Goal: Transaction & Acquisition: Purchase product/service

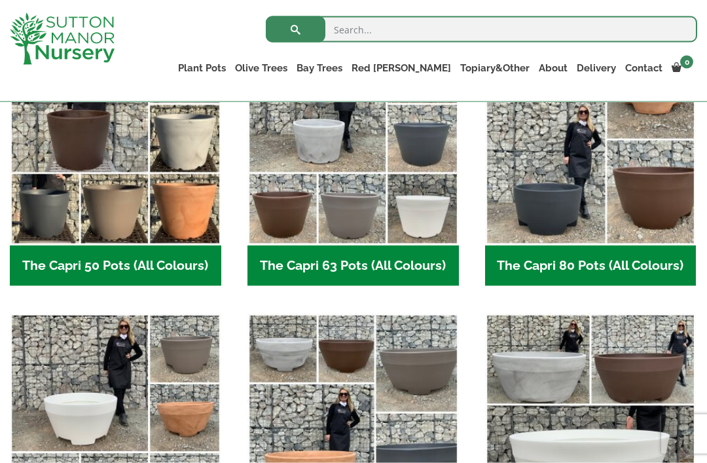
scroll to position [413, 0]
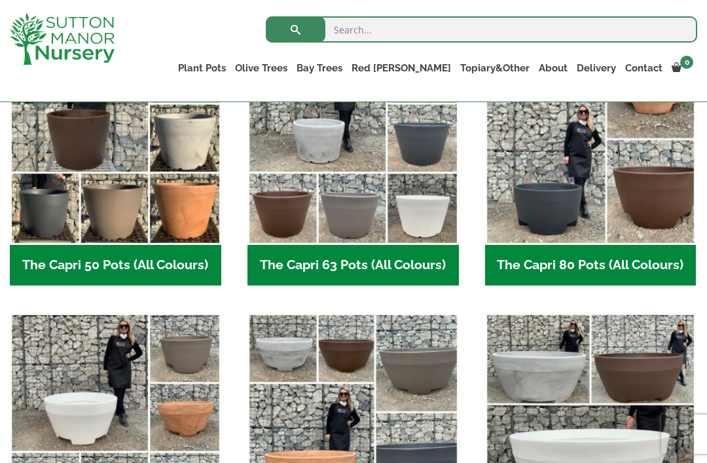
click at [352, 262] on h2 "The Capri 63 Pots (All Colours) (6)" at bounding box center [353, 265] width 211 height 41
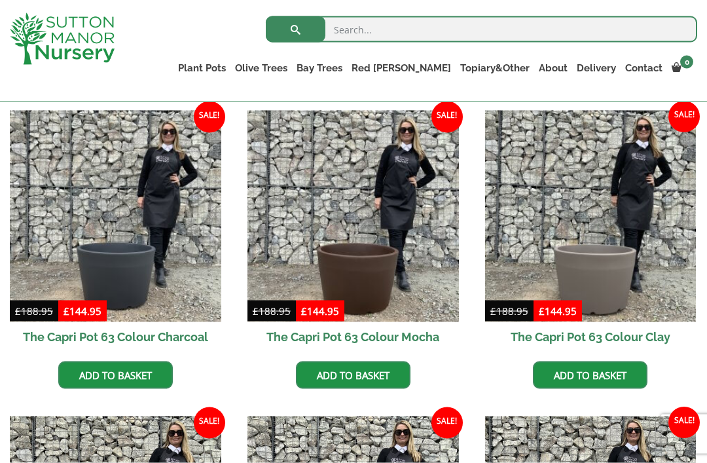
scroll to position [327, 0]
click at [426, 274] on img at bounding box center [353, 215] width 211 height 211
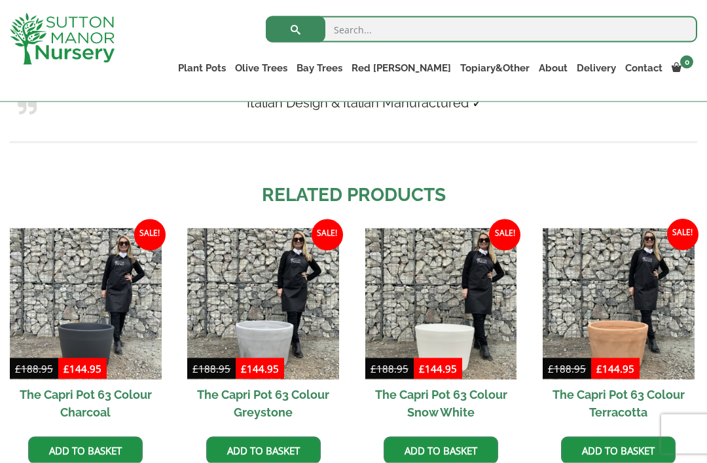
scroll to position [1109, 0]
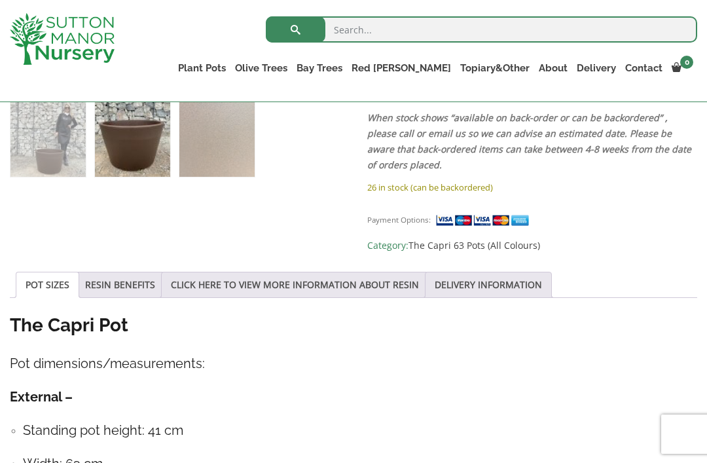
click at [523, 283] on link "DELIVERY INFORMATION" at bounding box center [488, 284] width 107 height 25
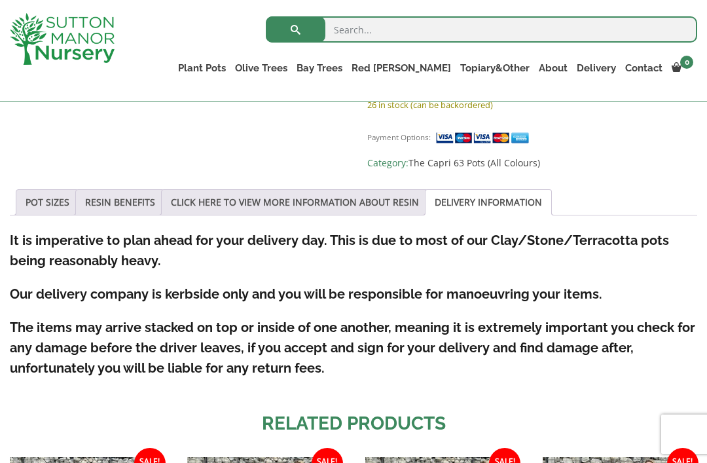
scroll to position [629, 0]
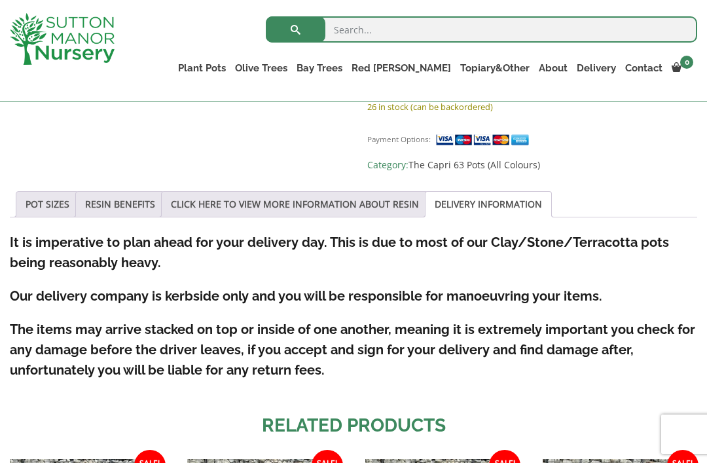
click at [327, 205] on link "CLICK HERE TO VIEW MORE INFORMATION ABOUT RESIN" at bounding box center [295, 204] width 248 height 25
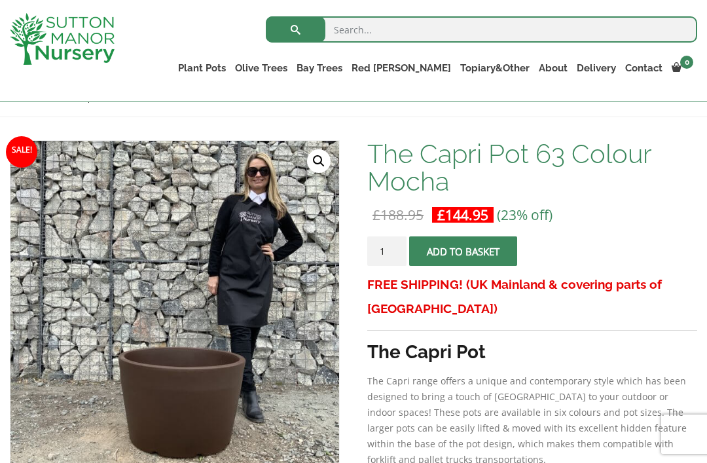
scroll to position [167, 0]
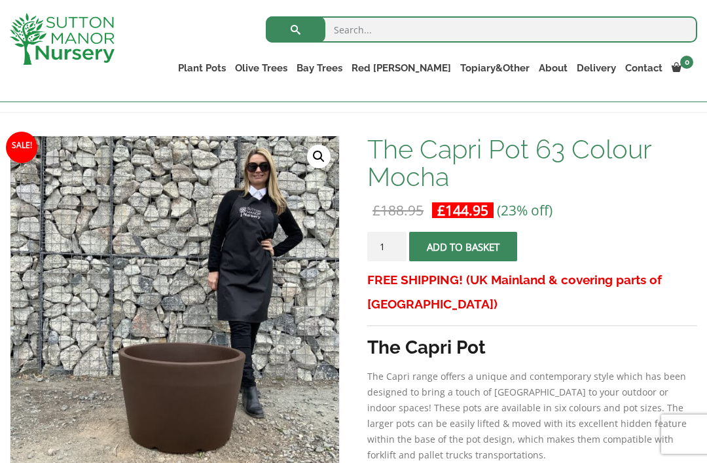
click at [0, 0] on link "Palm Trees" at bounding box center [0, 0] width 0 height 0
click at [0, 0] on link "Trachycarpus Fortunei" at bounding box center [0, 0] width 0 height 0
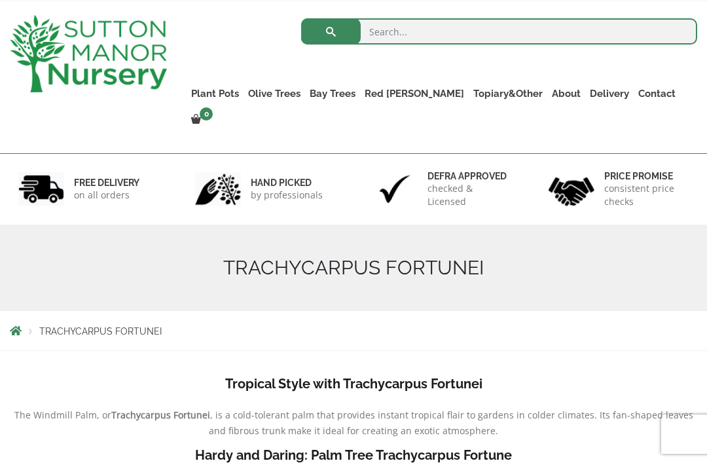
scroll to position [65, 0]
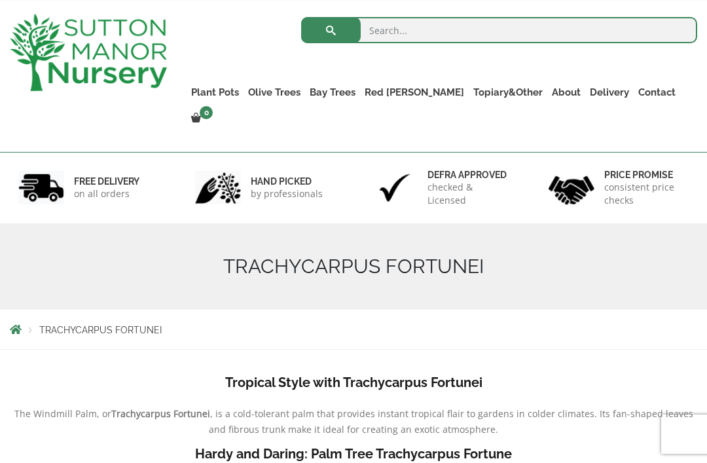
click at [504, 89] on link "Topiary&Other" at bounding box center [508, 92] width 79 height 18
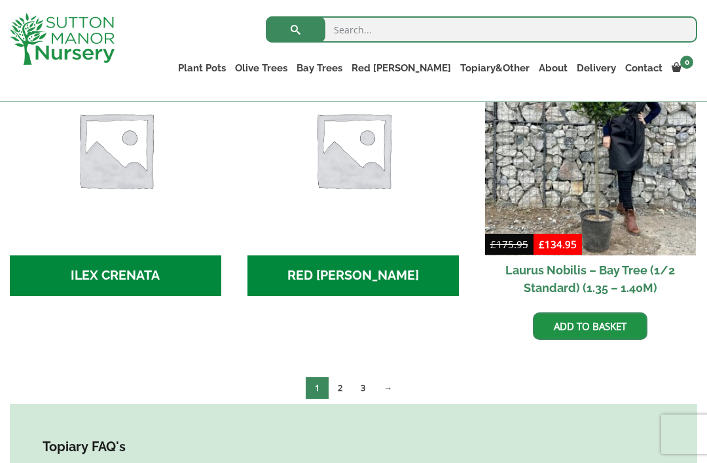
scroll to position [578, 0]
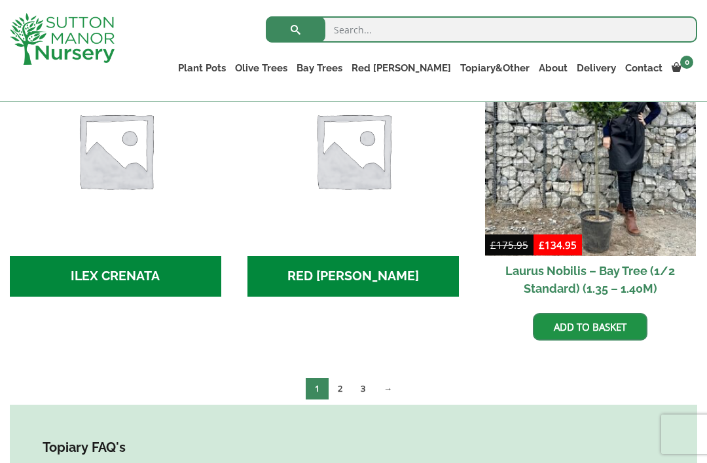
click at [341, 388] on link "2" at bounding box center [340, 389] width 23 height 22
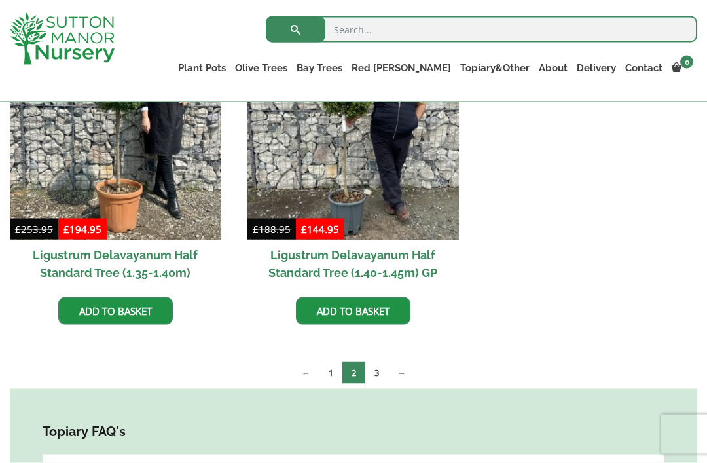
scroll to position [410, 0]
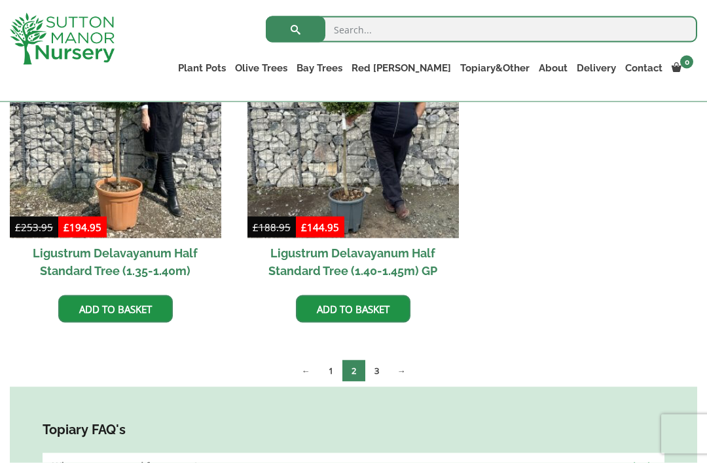
click at [378, 369] on link "3" at bounding box center [376, 371] width 23 height 22
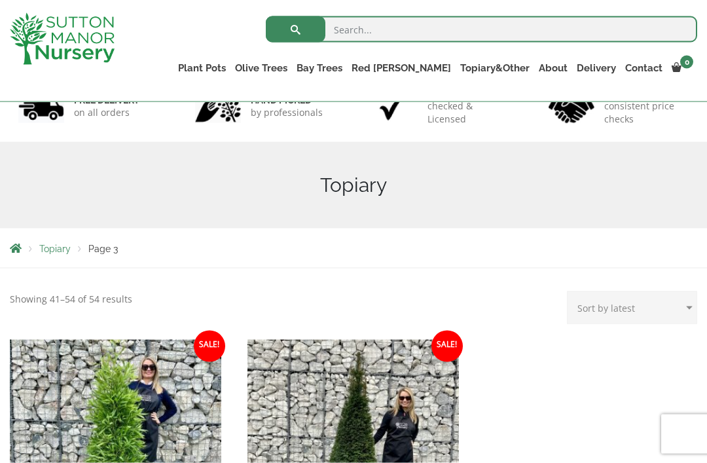
scroll to position [98, 0]
click at [0, 0] on link "The Mediterranean Pots" at bounding box center [0, 0] width 0 height 0
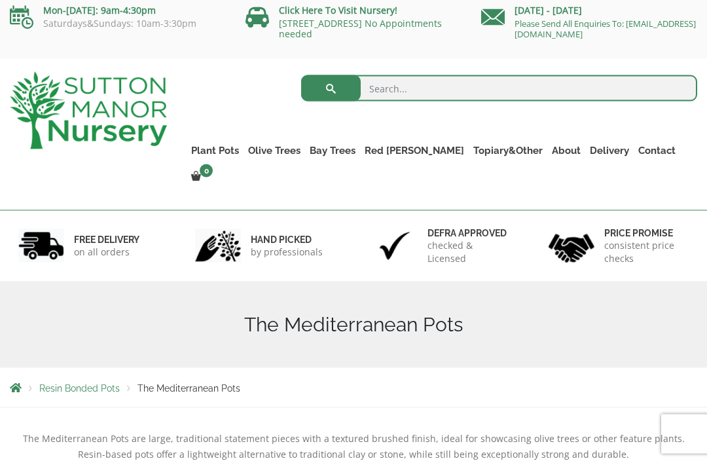
scroll to position [3, 0]
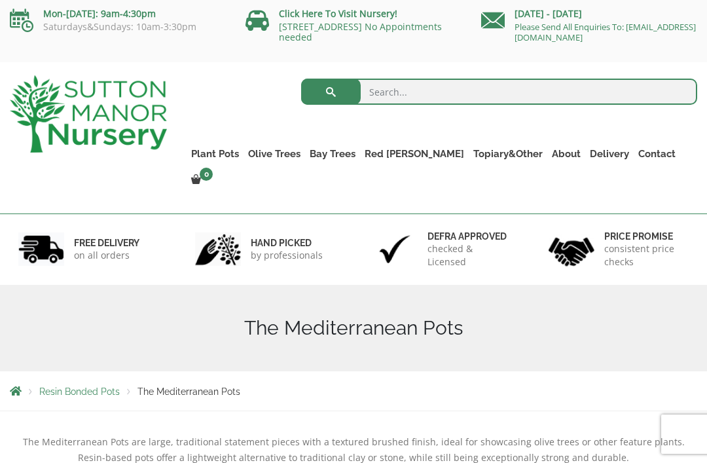
click at [0, 0] on link "The Milan Pots" at bounding box center [0, 0] width 0 height 0
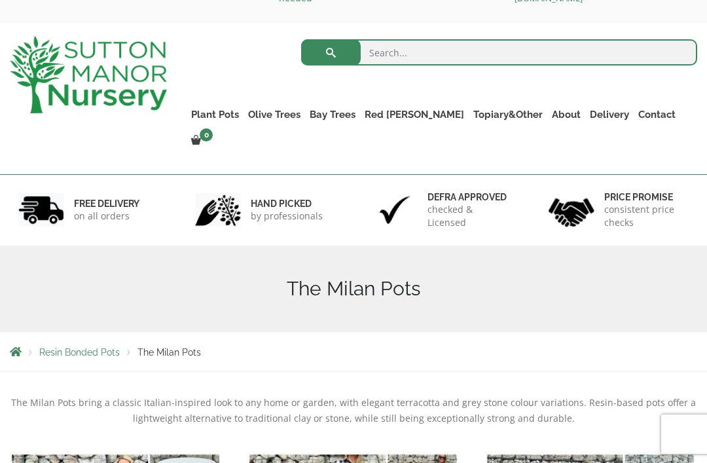
scroll to position [33, 0]
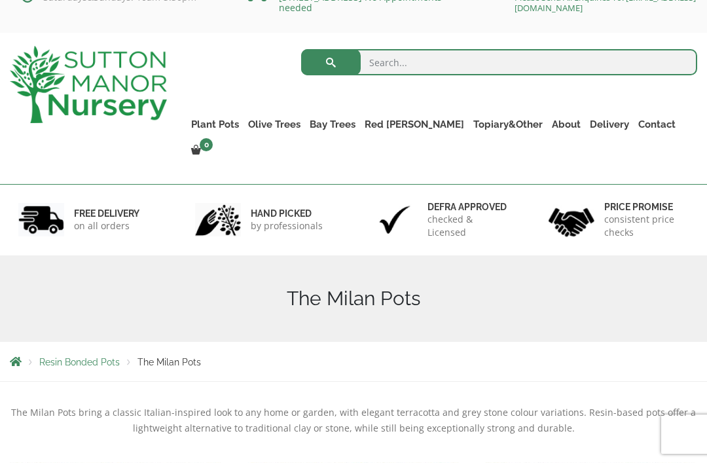
click at [0, 0] on link "The Capri Pots" at bounding box center [0, 0] width 0 height 0
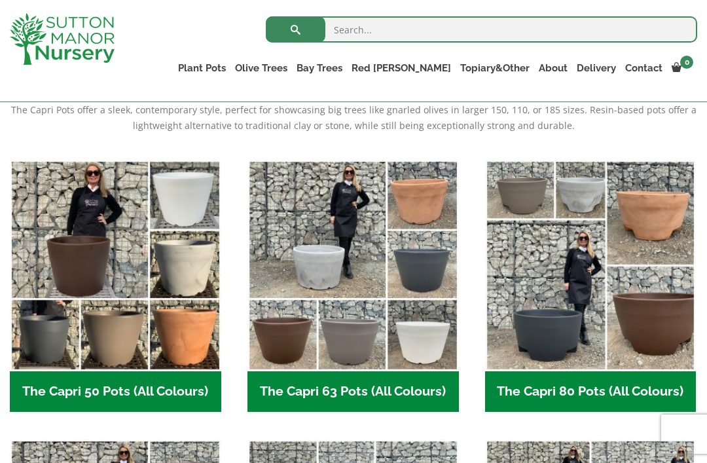
scroll to position [285, 0]
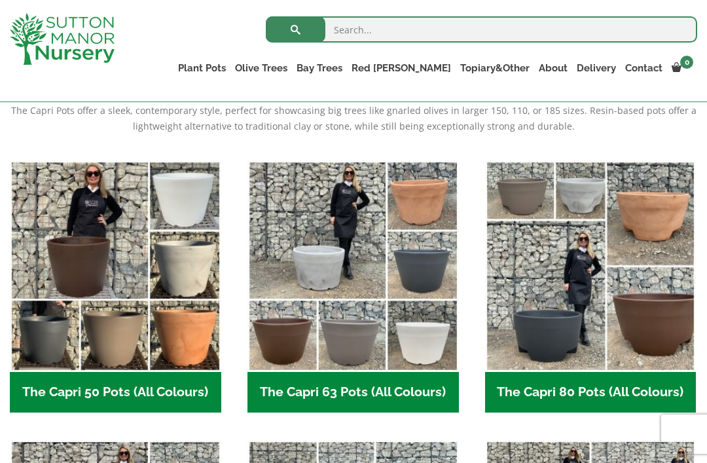
click at [371, 387] on h2 "The Capri 63 Pots (All Colours) (6)" at bounding box center [353, 392] width 211 height 41
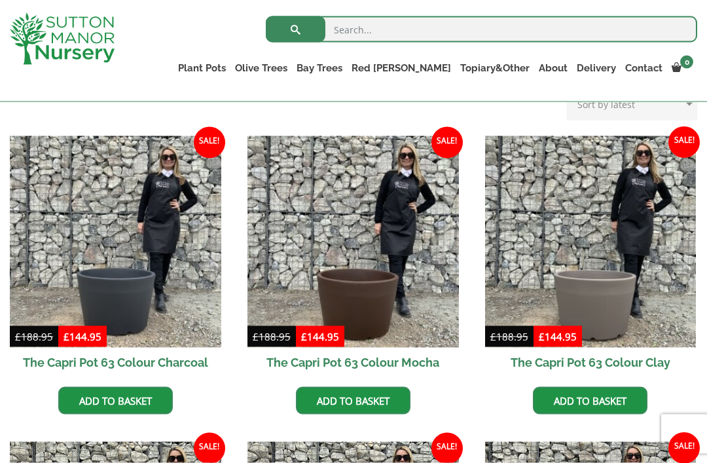
scroll to position [301, 0]
click at [415, 303] on img at bounding box center [353, 241] width 211 height 211
